Goal: Information Seeking & Learning: Learn about a topic

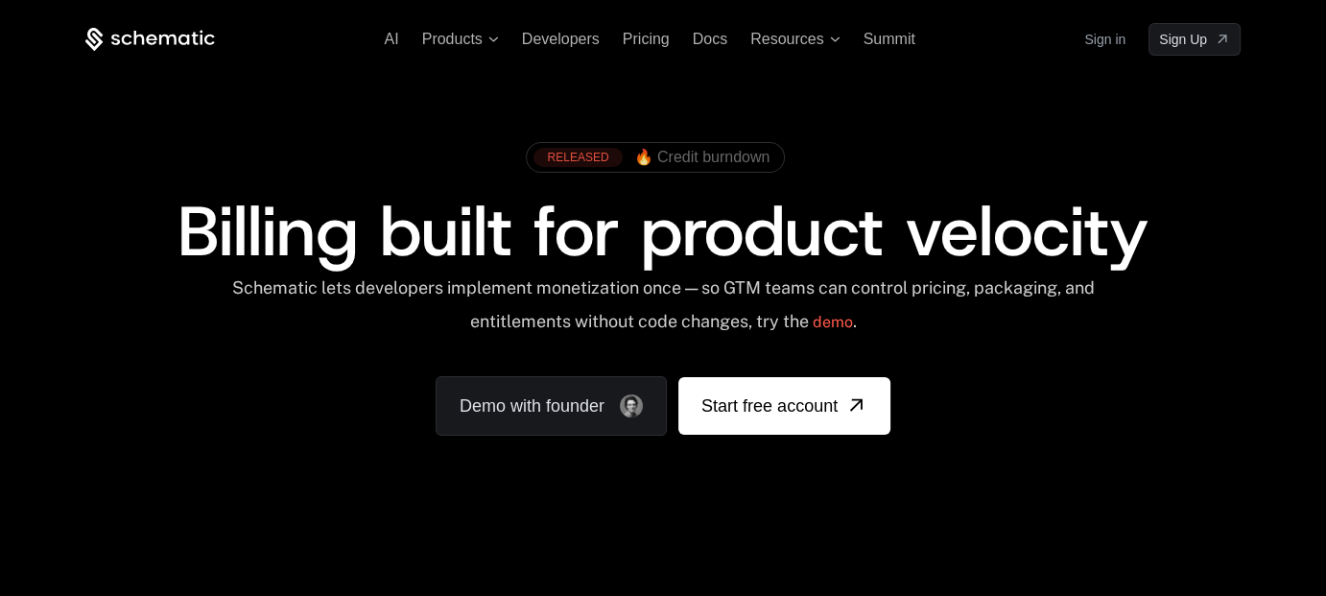
click at [766, 156] on span "🔥 Credit burndown" at bounding box center [702, 157] width 136 height 17
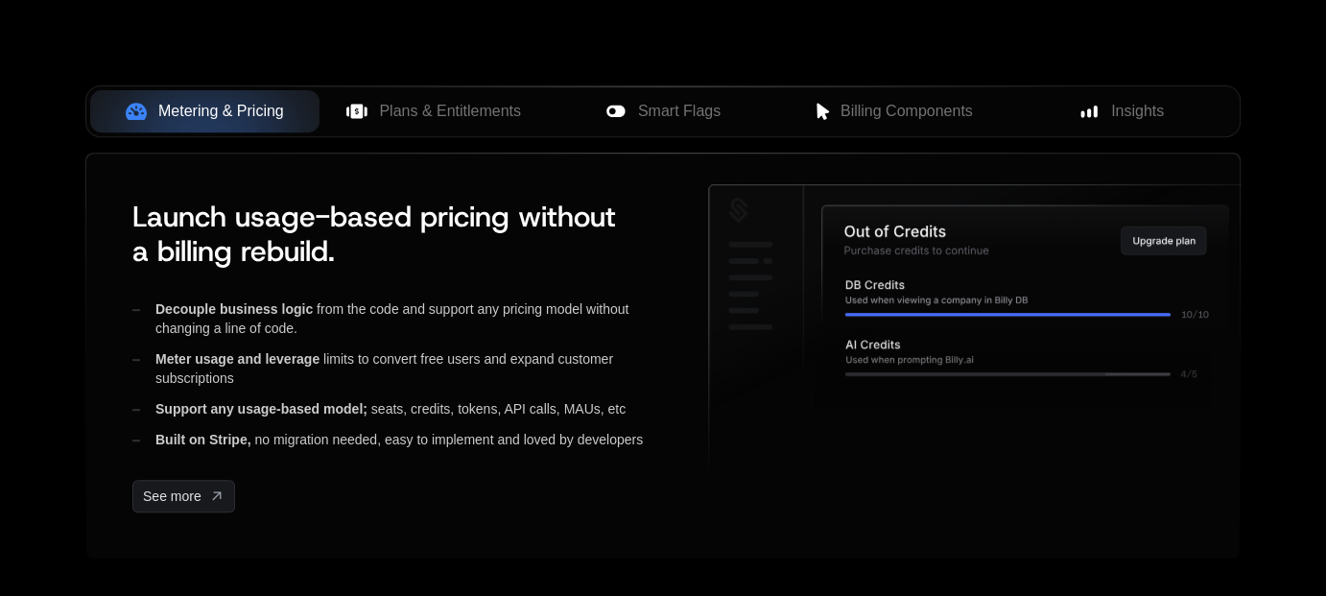
scroll to position [785, 0]
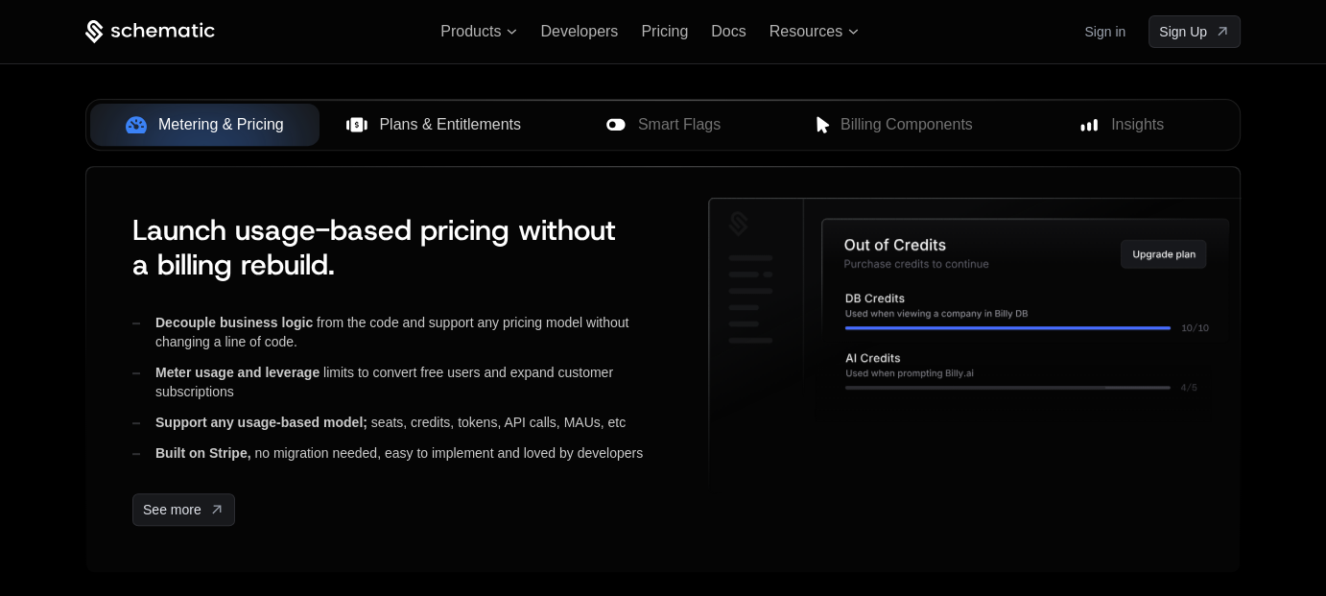
click at [440, 121] on span "Plans & Entitlements" at bounding box center [450, 124] width 142 height 23
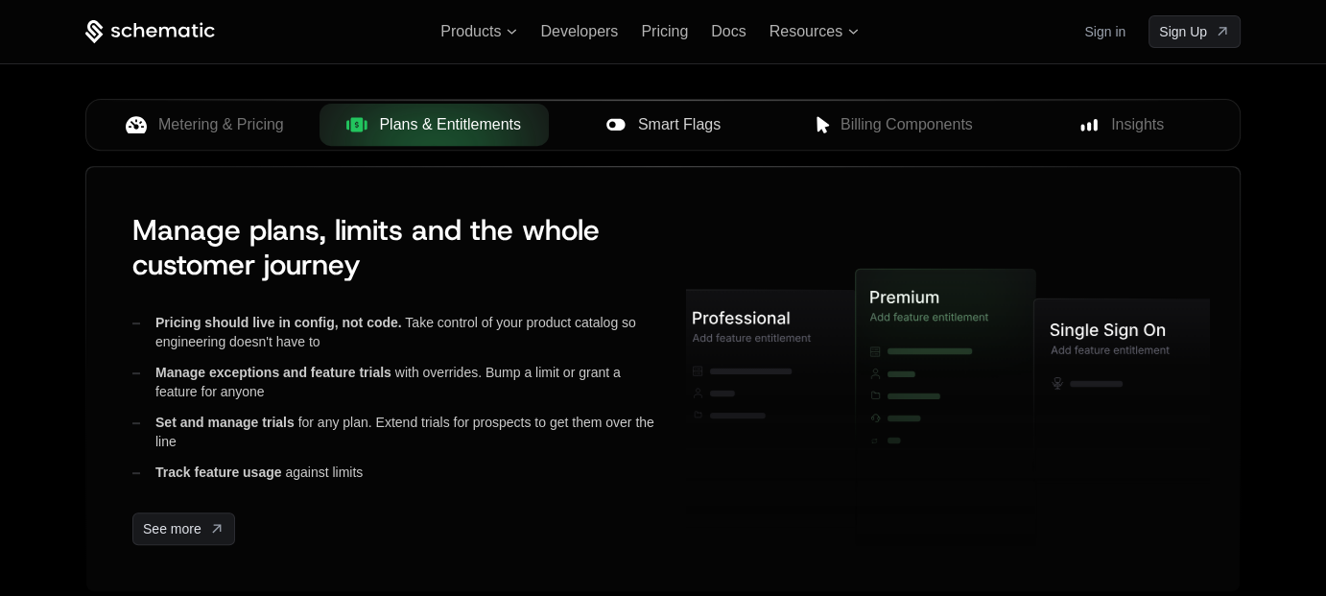
click at [636, 129] on div "Smart Flags" at bounding box center [663, 124] width 199 height 23
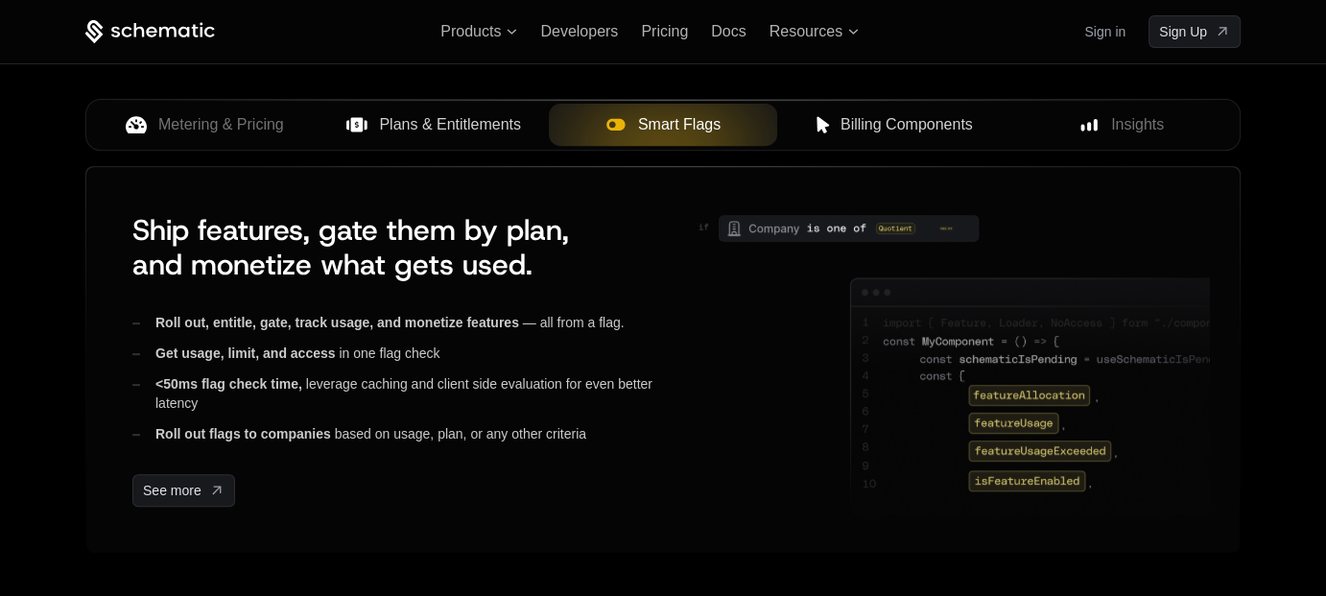
click at [861, 123] on span "Billing Components" at bounding box center [906, 124] width 132 height 23
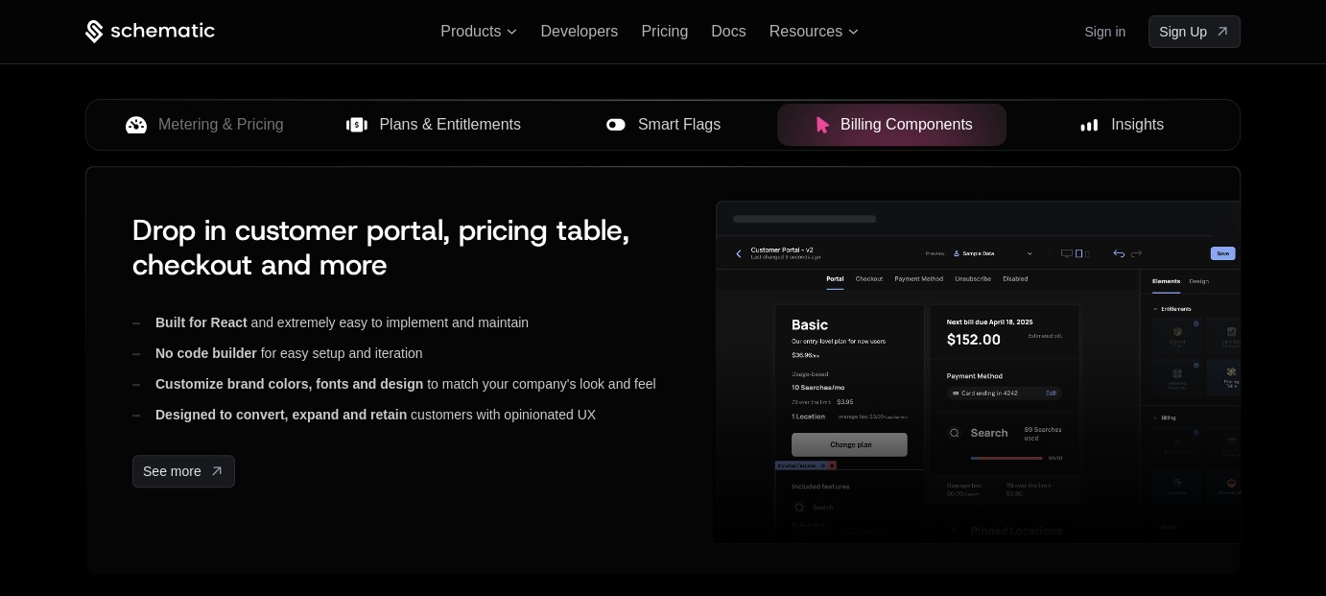
click at [1107, 131] on div "Insights" at bounding box center [1121, 124] width 199 height 23
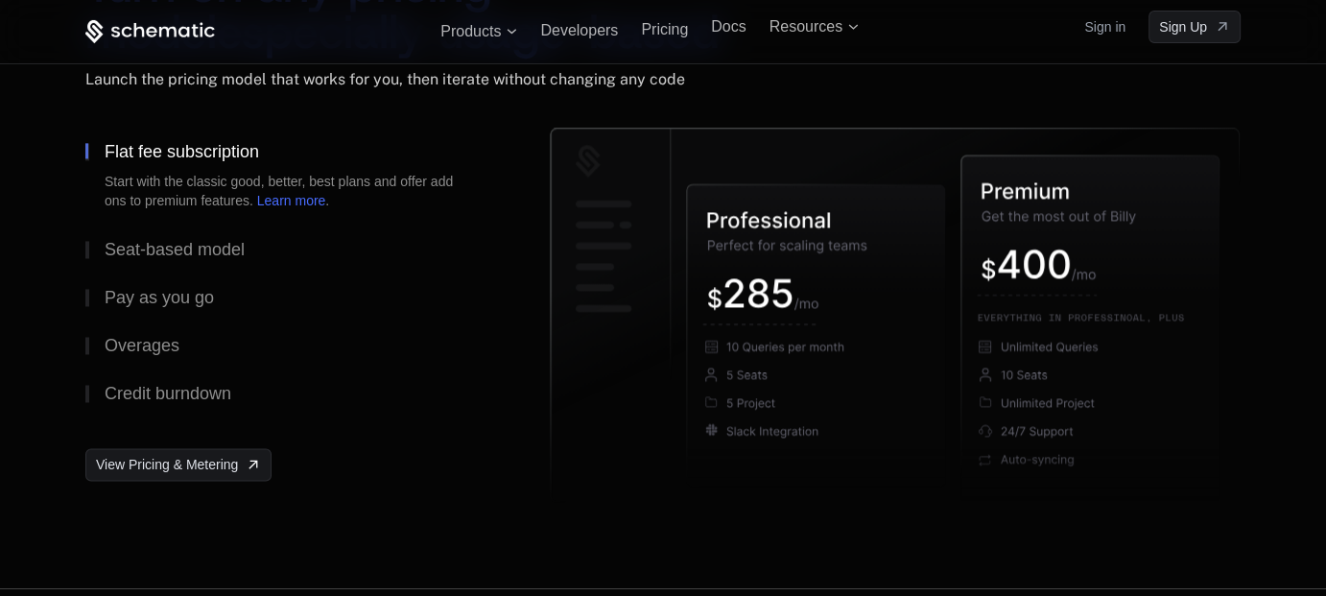
scroll to position [3008, 0]
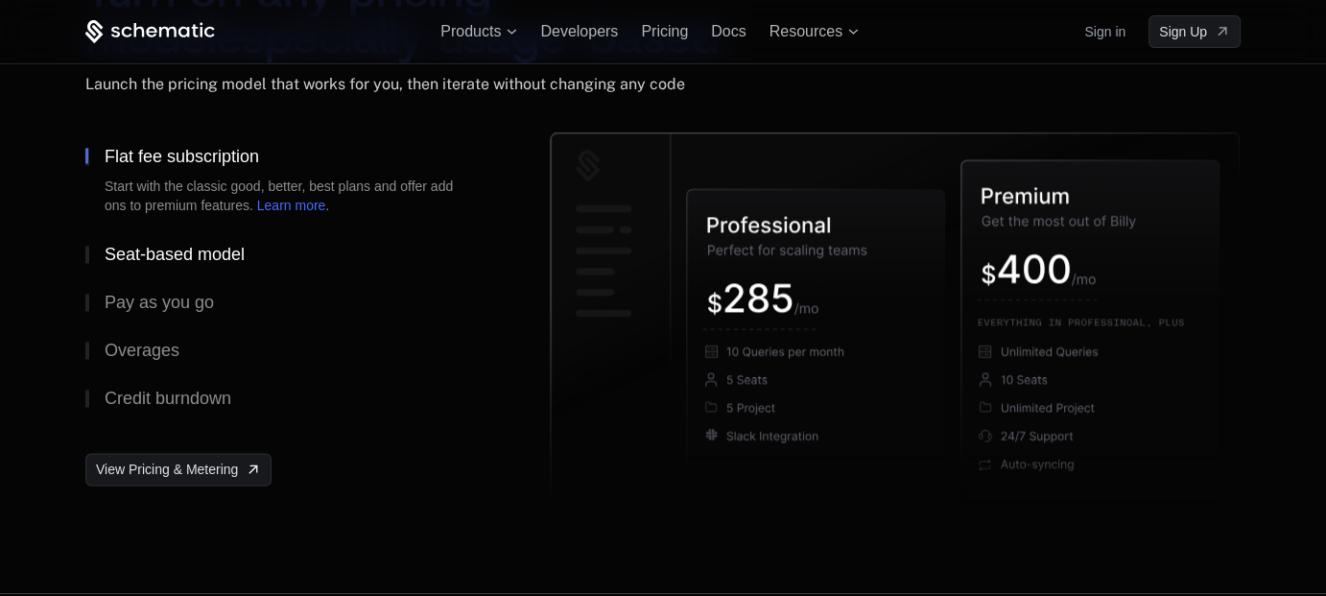
click at [204, 248] on div "Seat-based model" at bounding box center [175, 254] width 140 height 17
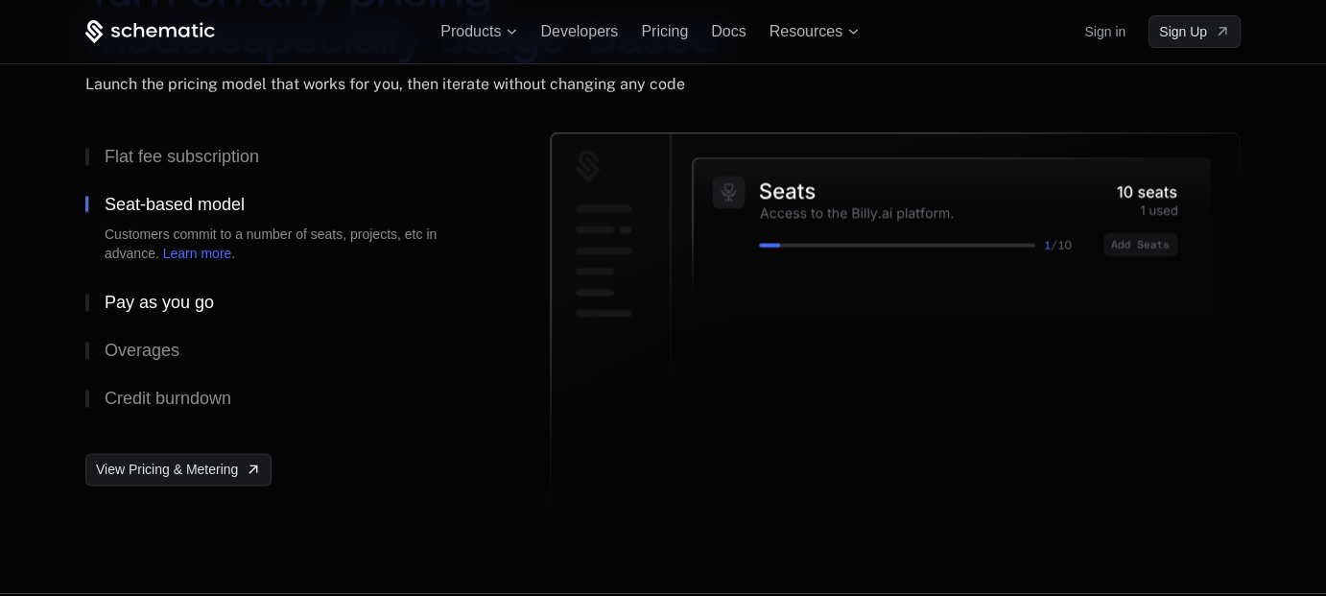
click at [184, 300] on div "Pay as you go" at bounding box center [159, 302] width 109 height 17
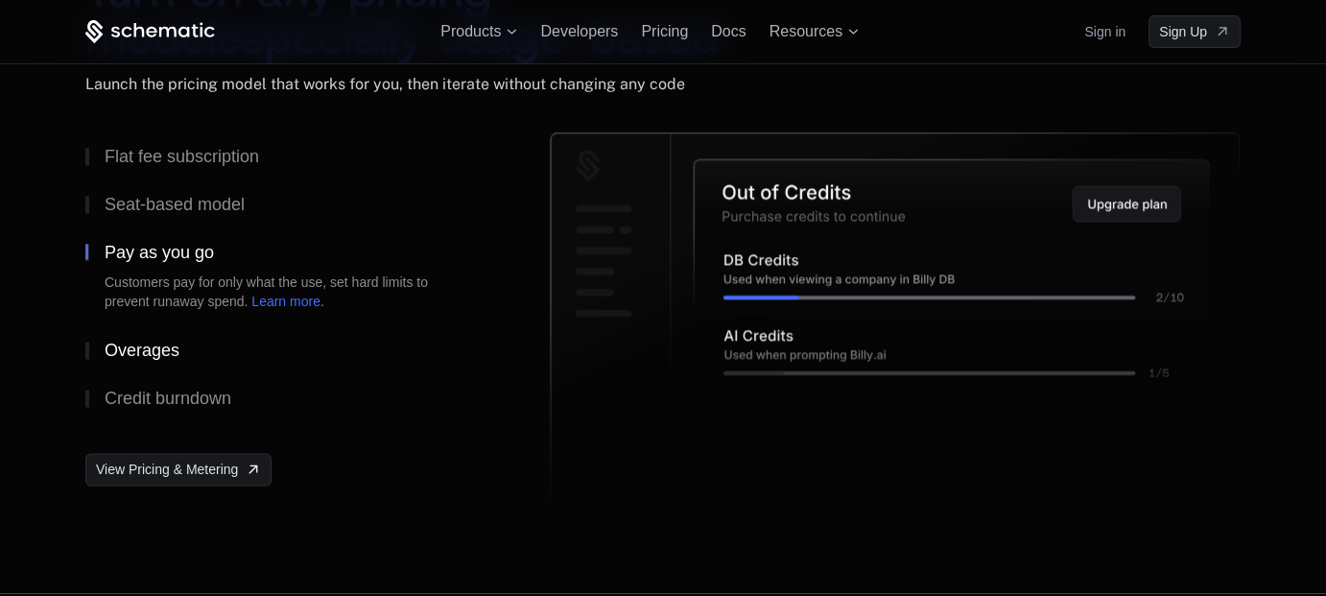
click at [156, 342] on div "Overages" at bounding box center [142, 350] width 75 height 17
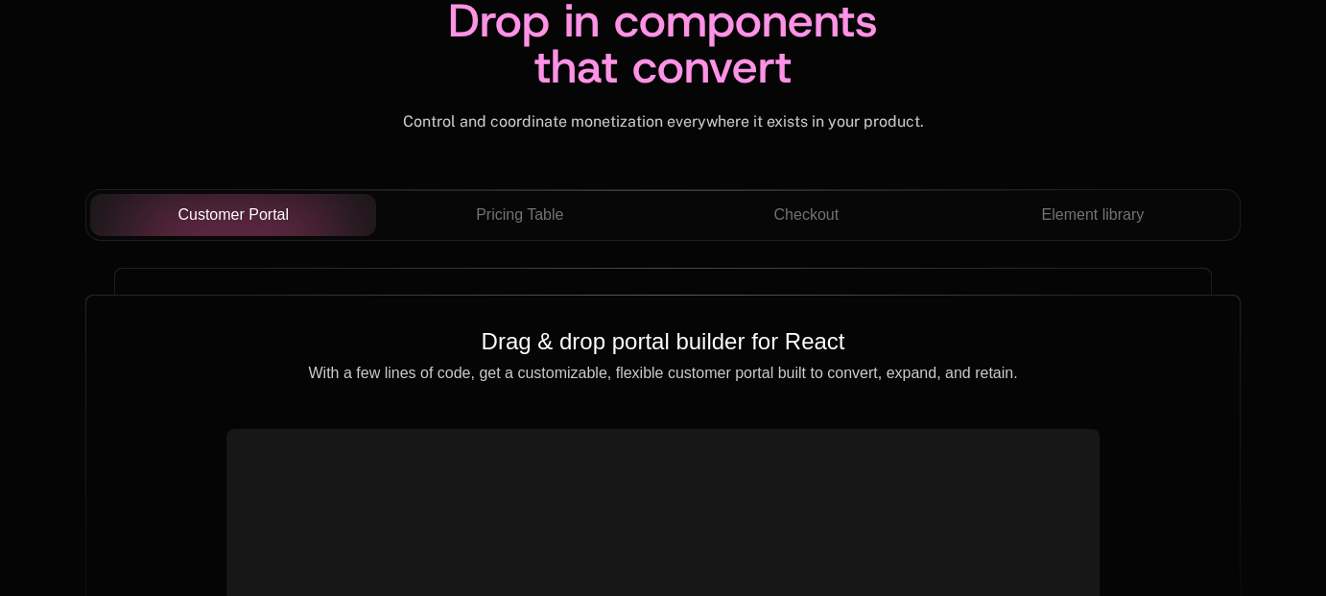
scroll to position [6771, 0]
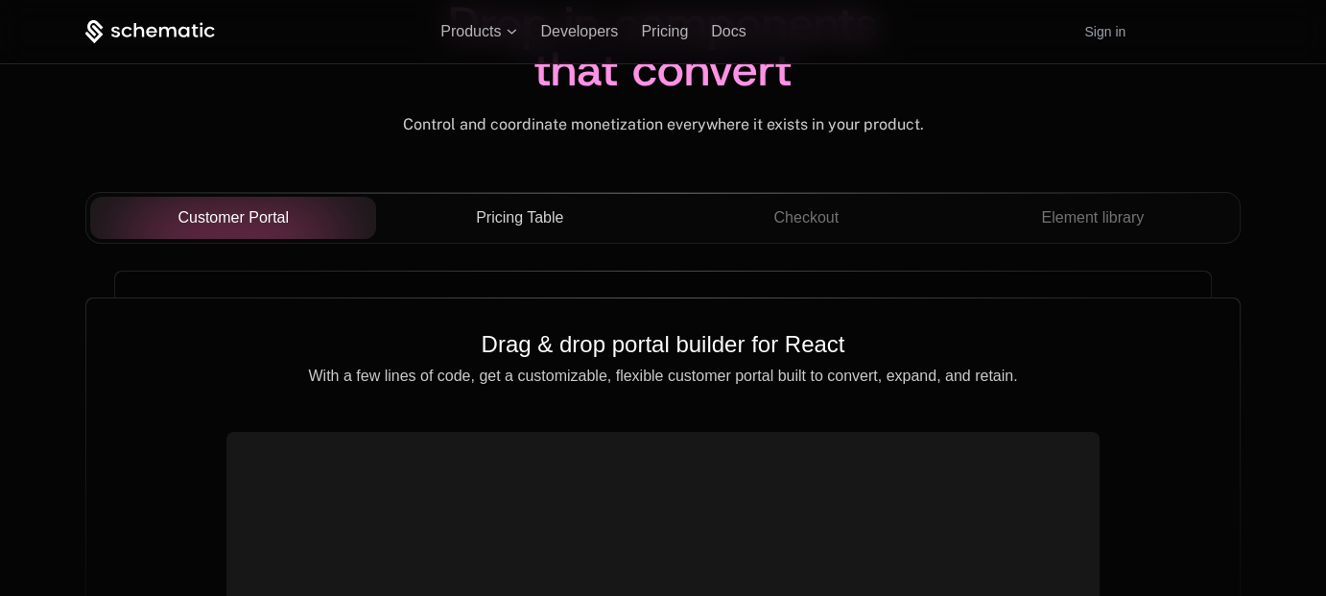
click at [522, 234] on button "Pricing Table" at bounding box center [519, 218] width 287 height 42
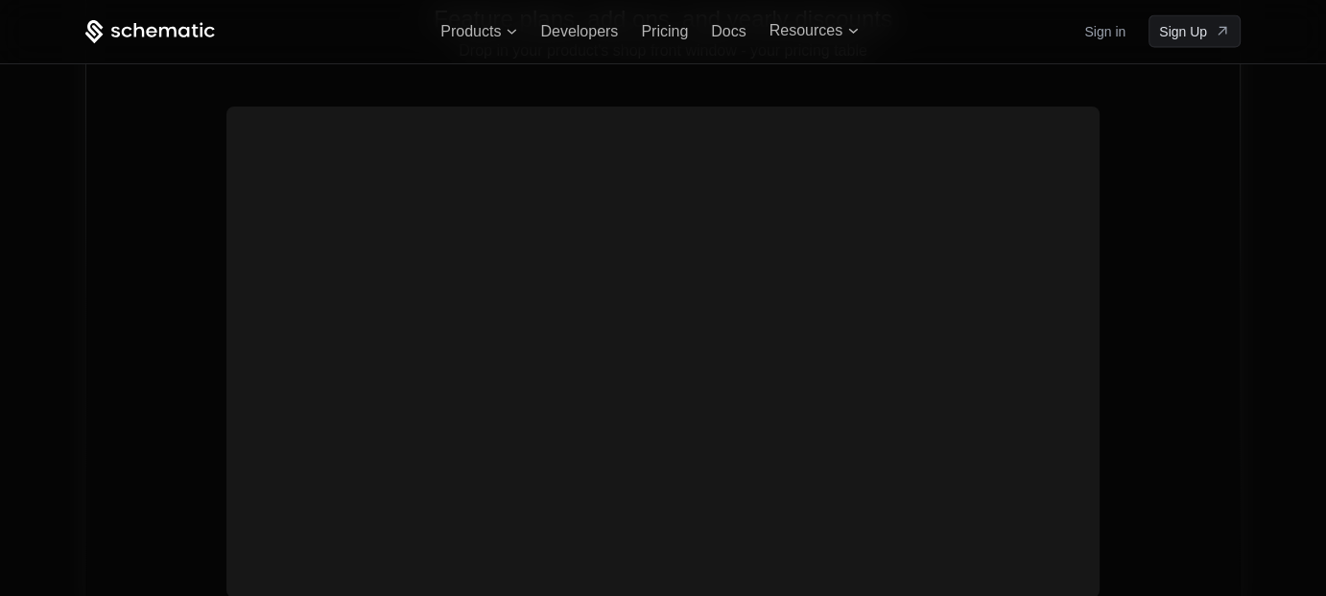
scroll to position [6838, 0]
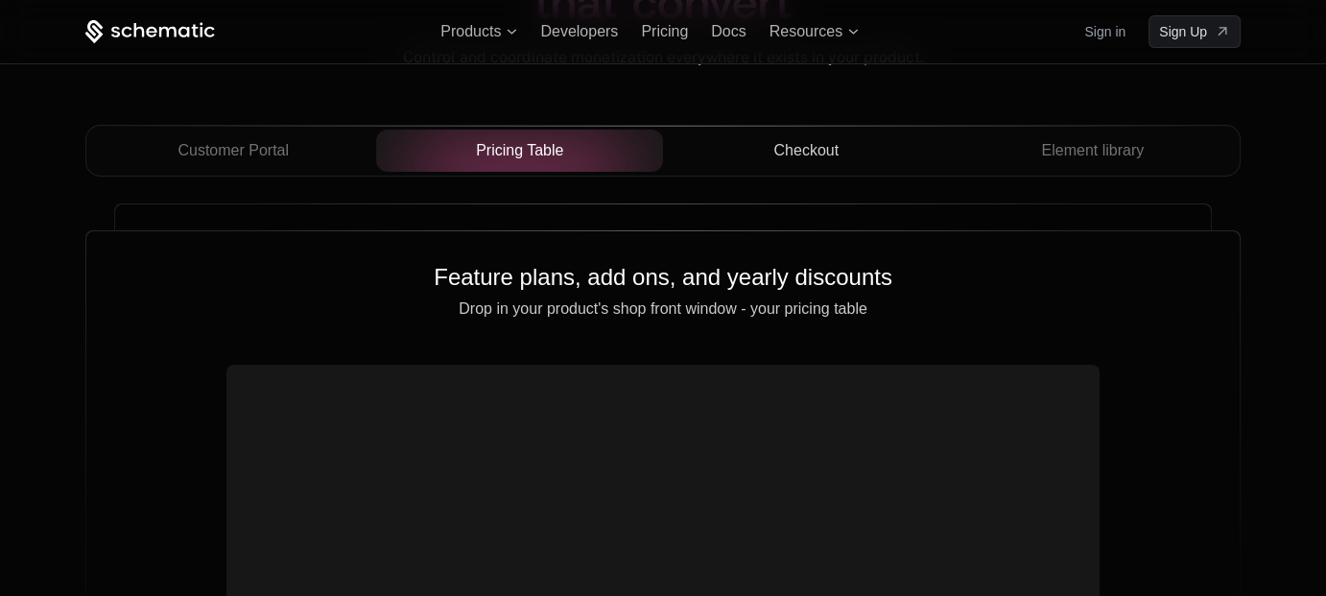
click at [808, 145] on span "Checkout" at bounding box center [805, 150] width 65 height 23
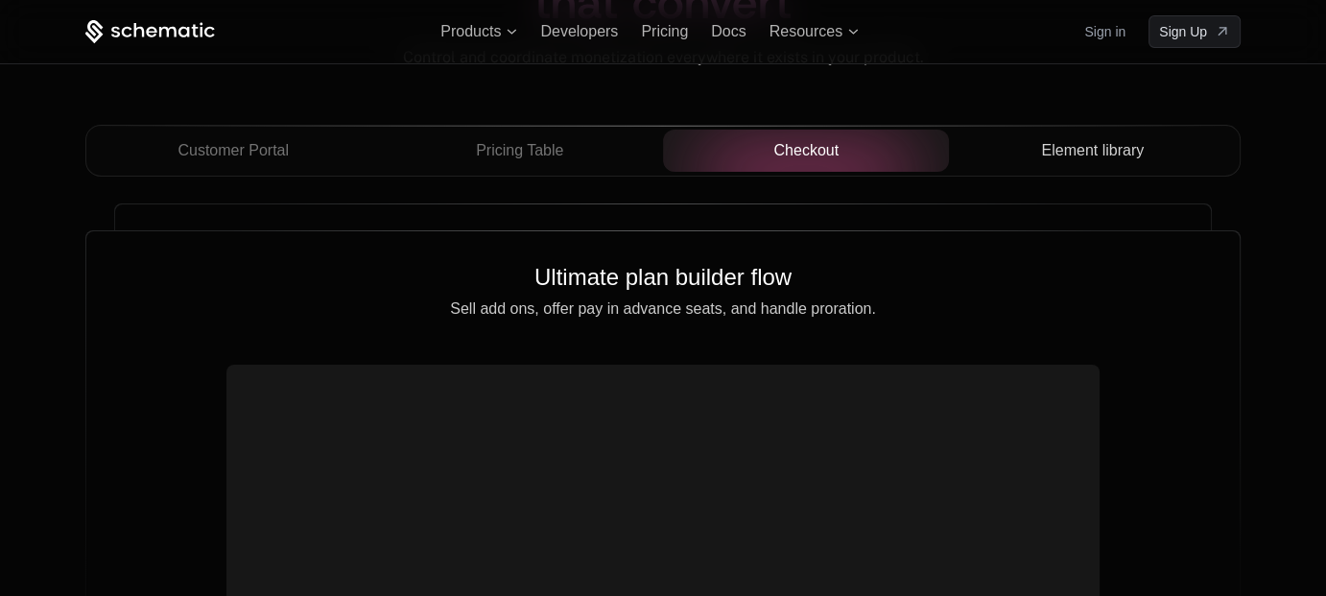
click at [1042, 139] on span "Element library" at bounding box center [1092, 150] width 103 height 23
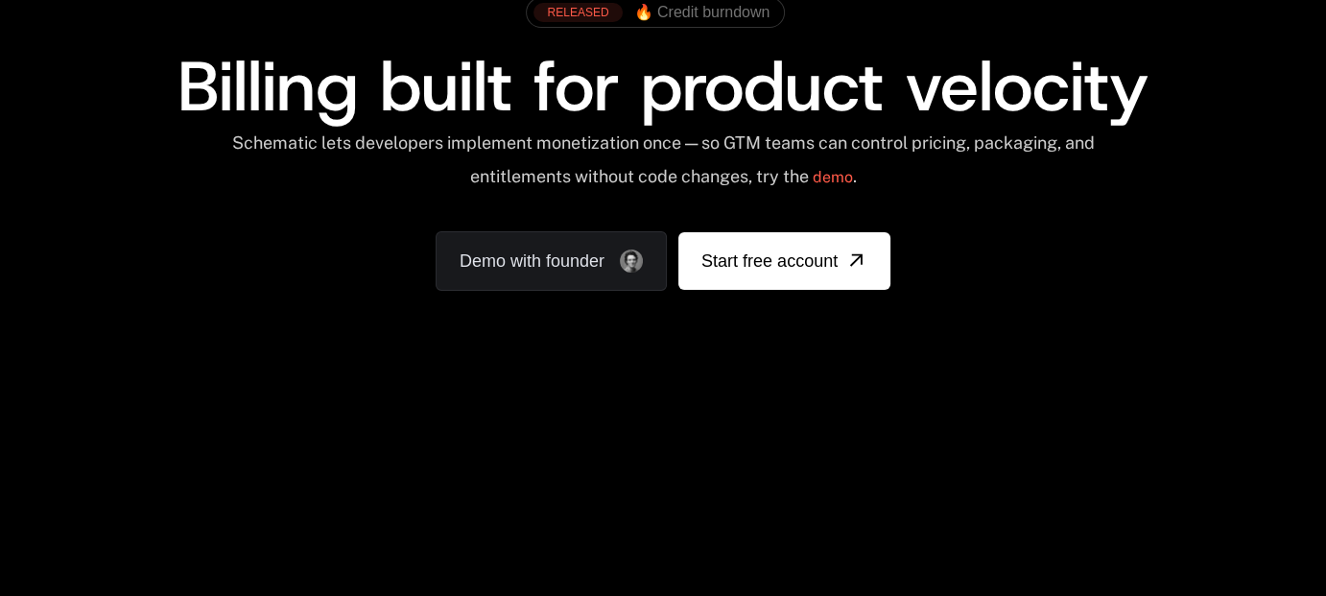
scroll to position [0, 0]
